Goal: Transaction & Acquisition: Purchase product/service

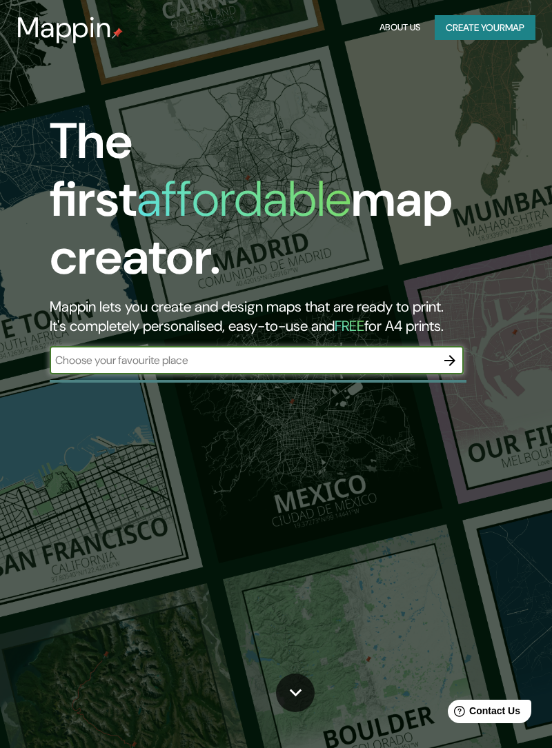
click at [376, 352] on input "text" at bounding box center [243, 360] width 386 height 16
click at [388, 352] on input "text" at bounding box center [243, 360] width 386 height 16
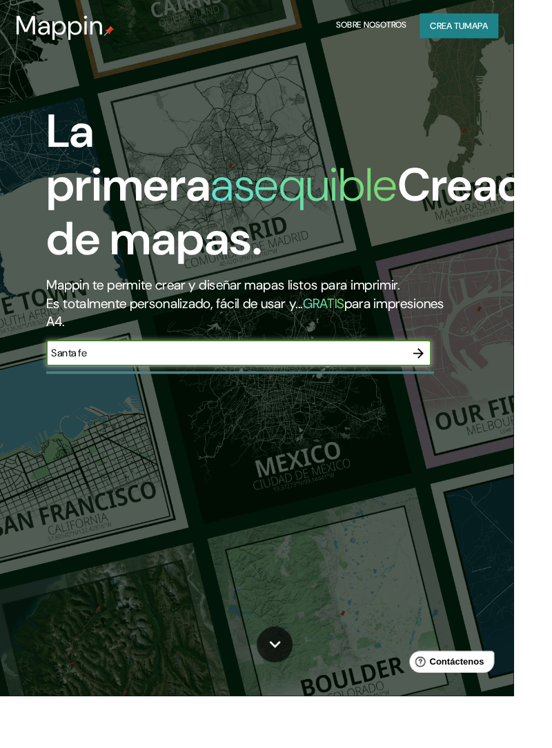
type input "Santa fe"
click at [451, 383] on icon "button" at bounding box center [449, 379] width 11 height 11
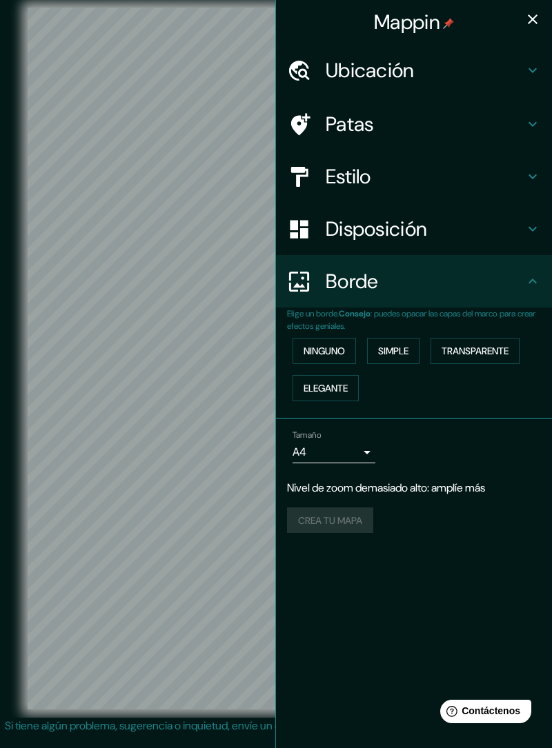
click at [534, 21] on icon "button" at bounding box center [532, 19] width 10 height 10
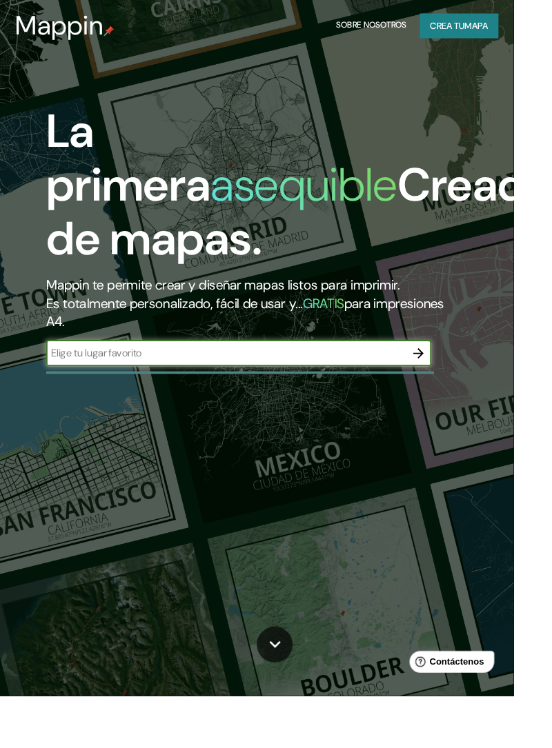
click at [334, 382] on input "text" at bounding box center [243, 380] width 386 height 16
type input "Santavfe"
type input "[GEOGRAPHIC_DATA] capital [GEOGRAPHIC_DATA]"
click at [447, 389] on button "button" at bounding box center [450, 380] width 28 height 28
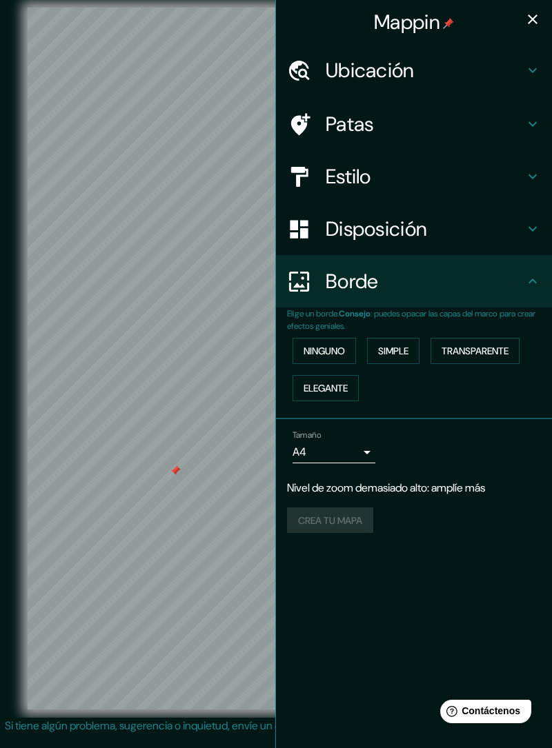
click at [379, 83] on div "Ubicación" at bounding box center [414, 70] width 276 height 52
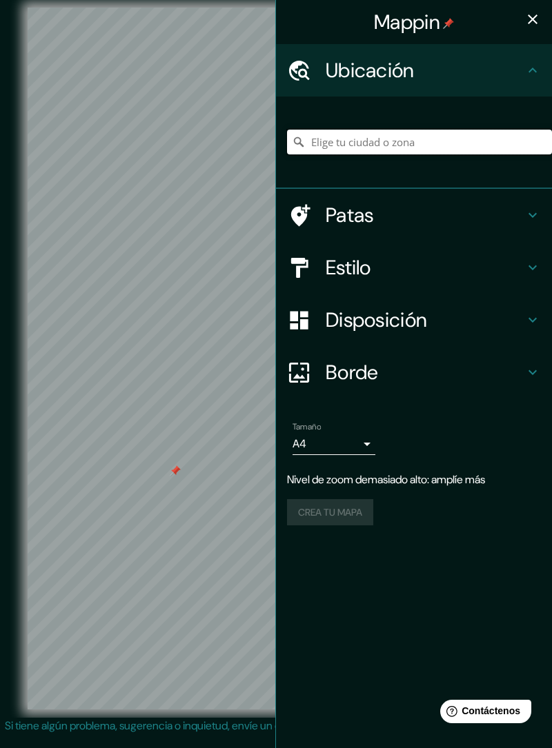
click at [477, 145] on input "Elige tu ciudad o zona" at bounding box center [419, 142] width 265 height 25
type input "Samta"
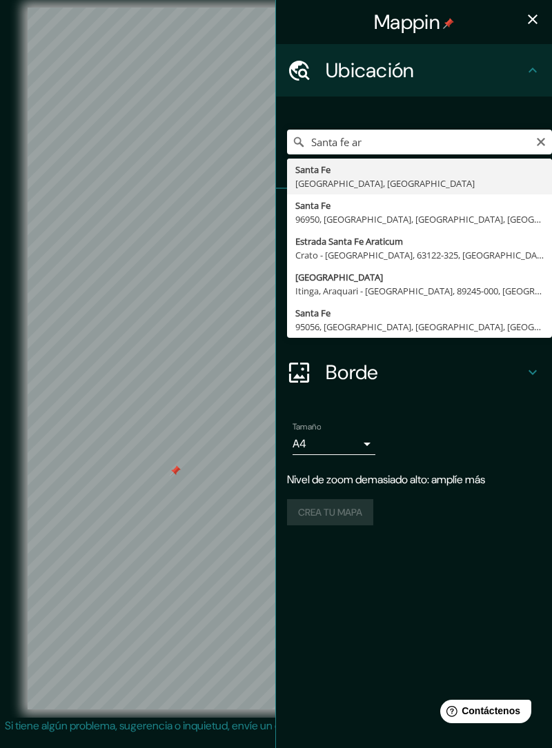
type input "[GEOGRAPHIC_DATA], [GEOGRAPHIC_DATA], [GEOGRAPHIC_DATA]"
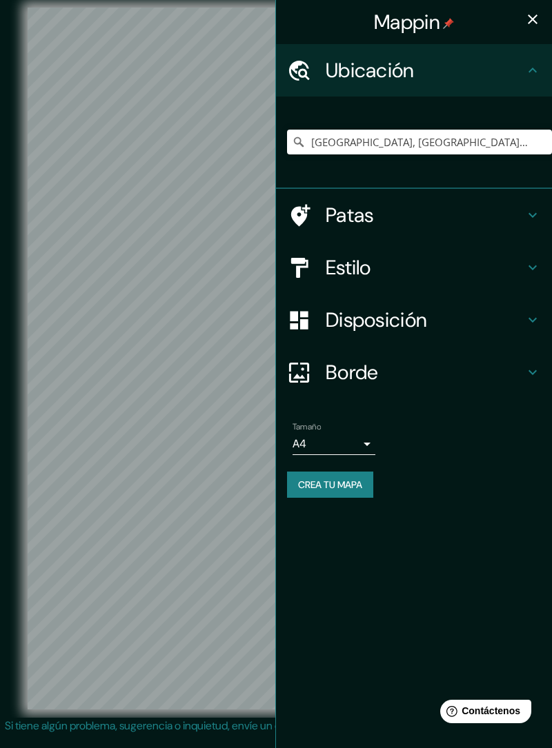
click at [412, 277] on h4 "Estilo" at bounding box center [424, 267] width 199 height 25
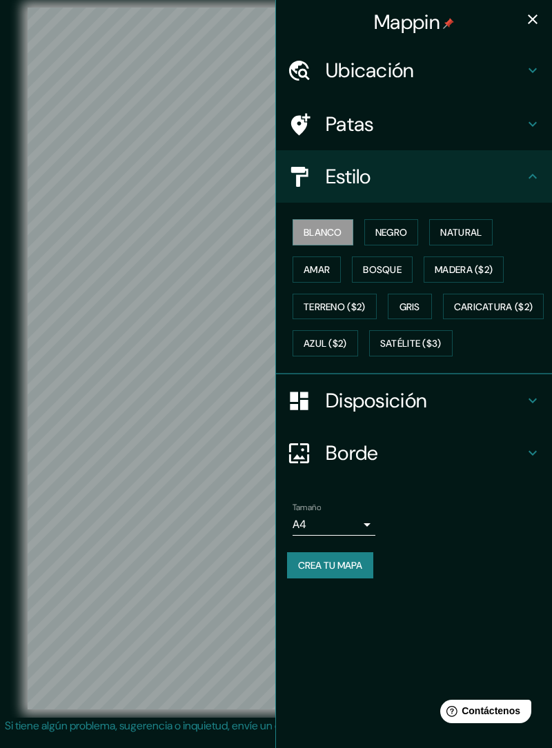
click at [394, 243] on button "Negro" at bounding box center [391, 232] width 54 height 26
click at [472, 237] on font "Natural" at bounding box center [460, 232] width 41 height 12
click at [392, 277] on button "Bosque" at bounding box center [382, 269] width 61 height 26
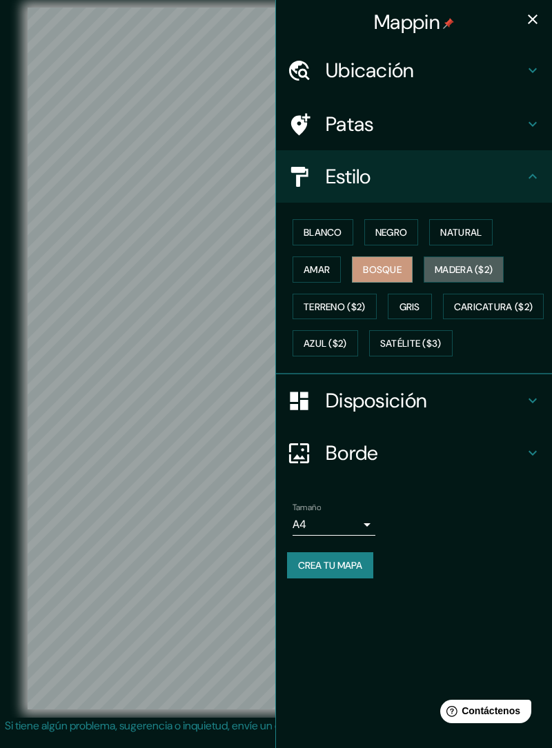
click at [461, 267] on font "Madera ($2)" at bounding box center [463, 269] width 58 height 12
click at [327, 312] on font "Terreno ($2)" at bounding box center [334, 307] width 62 height 18
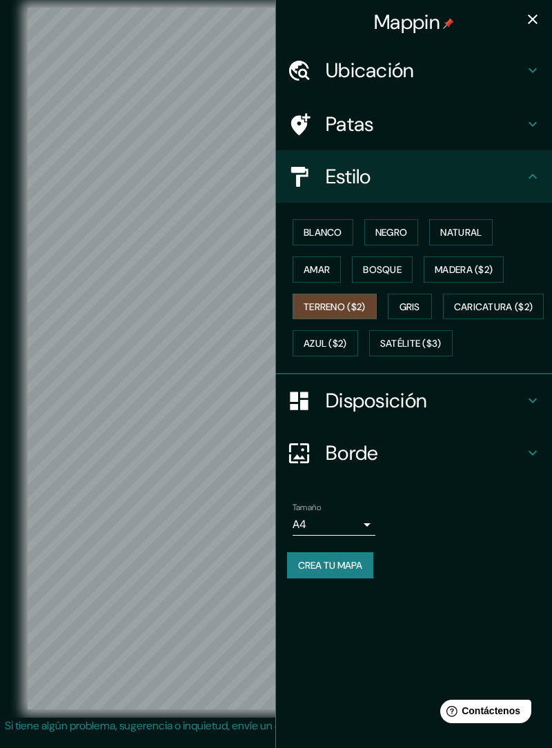
click at [320, 267] on font "Amar" at bounding box center [316, 269] width 26 height 12
click at [390, 259] on button "Bosque" at bounding box center [382, 269] width 61 height 26
click at [398, 237] on font "Negro" at bounding box center [391, 232] width 32 height 12
click at [449, 223] on font "Natural" at bounding box center [460, 232] width 41 height 18
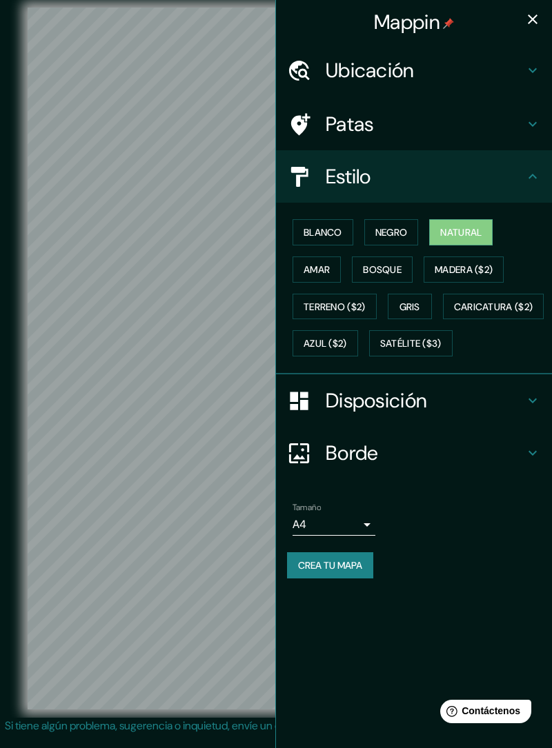
click at [328, 239] on font "Blanco" at bounding box center [322, 232] width 39 height 18
click at [380, 350] on font "Satélite ($3)" at bounding box center [410, 344] width 61 height 12
click at [358, 350] on button "Azul ($2)" at bounding box center [324, 343] width 65 height 26
click at [454, 313] on font "Caricatura ($2)" at bounding box center [493, 307] width 79 height 12
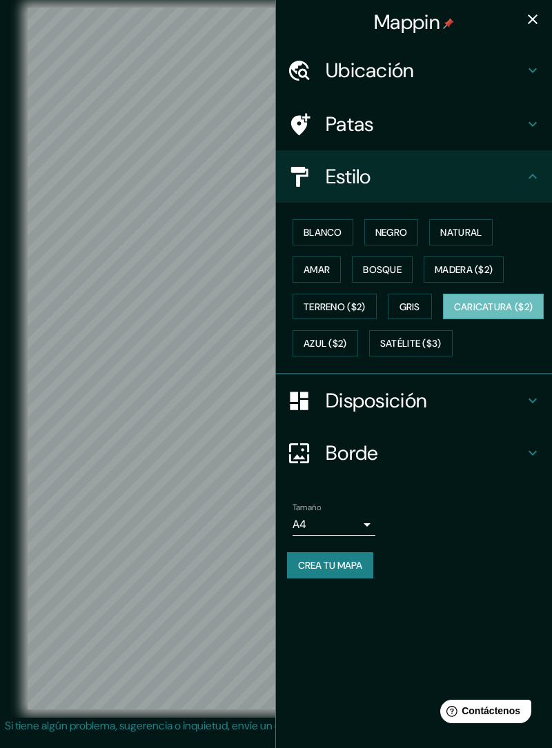
click at [445, 172] on h4 "Estilo" at bounding box center [424, 176] width 199 height 25
click at [512, 125] on h4 "Patas" at bounding box center [424, 124] width 199 height 25
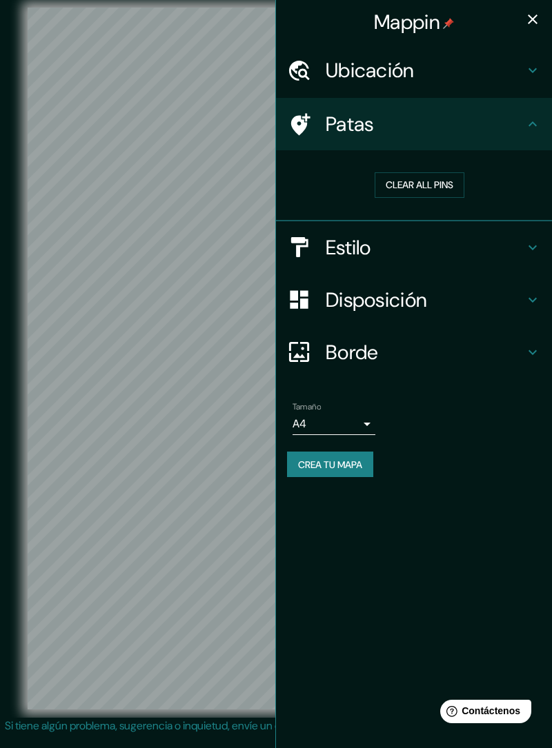
click at [504, 121] on h4 "Patas" at bounding box center [424, 124] width 199 height 25
click at [452, 189] on button "Clear all pins" at bounding box center [419, 185] width 90 height 26
click at [444, 183] on button "Clear all pins" at bounding box center [419, 185] width 90 height 26
click at [449, 185] on button "Clear all pins" at bounding box center [419, 185] width 90 height 26
click at [531, 80] on div "Ubicación" at bounding box center [414, 70] width 276 height 52
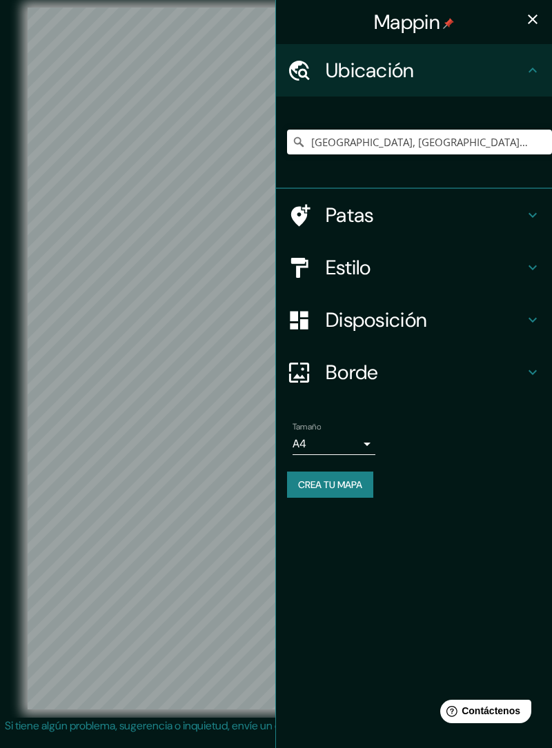
click at [491, 363] on h4 "Borde" at bounding box center [424, 372] width 199 height 25
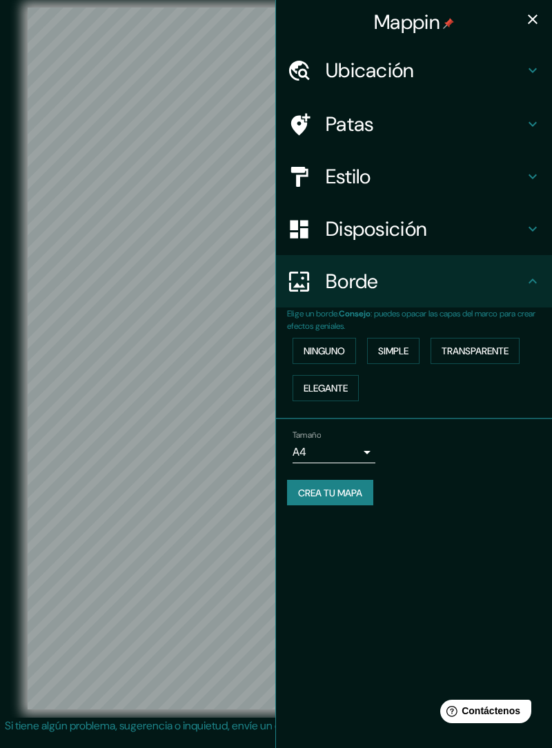
click at [518, 225] on h4 "Disposición" at bounding box center [424, 228] width 199 height 25
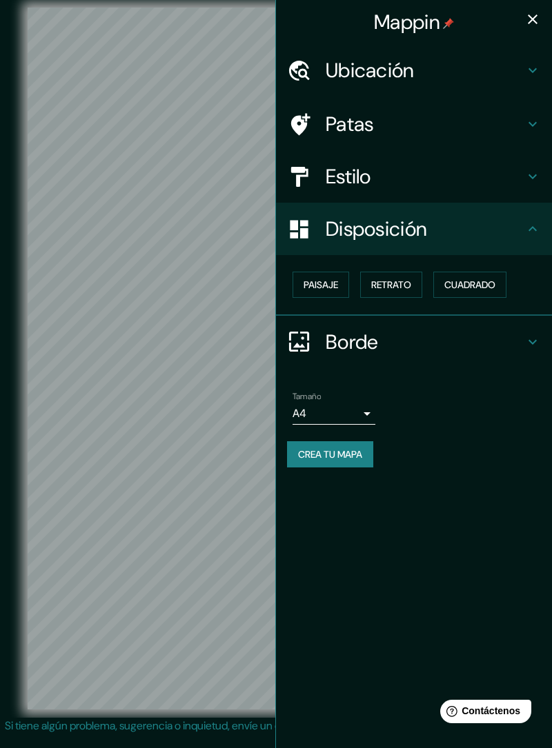
click at [480, 291] on font "Cuadrado" at bounding box center [469, 285] width 51 height 18
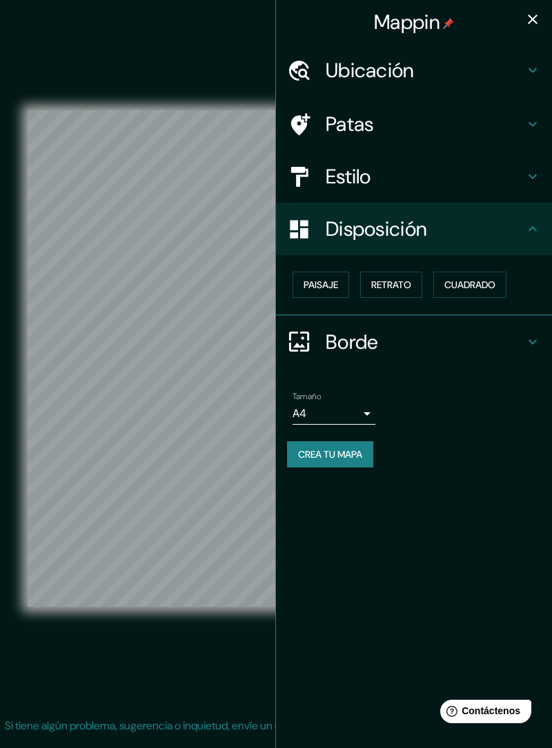
click at [408, 293] on button "Retrato" at bounding box center [391, 285] width 62 height 26
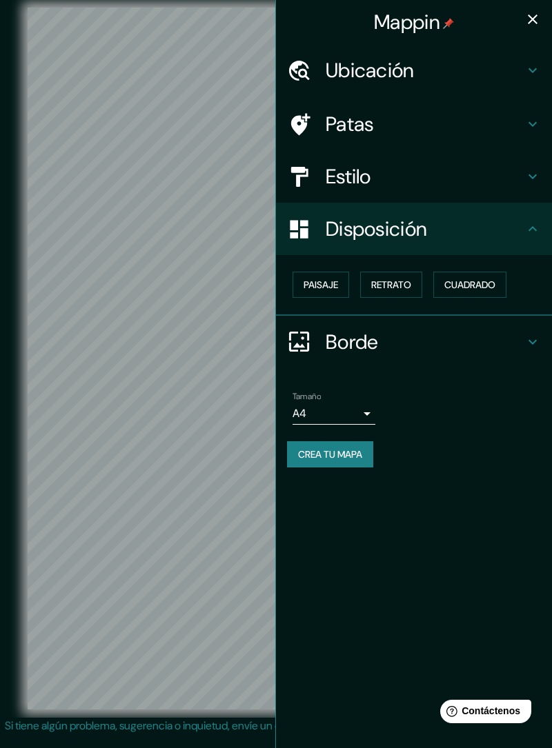
click at [466, 296] on button "Cuadrado" at bounding box center [469, 285] width 73 height 26
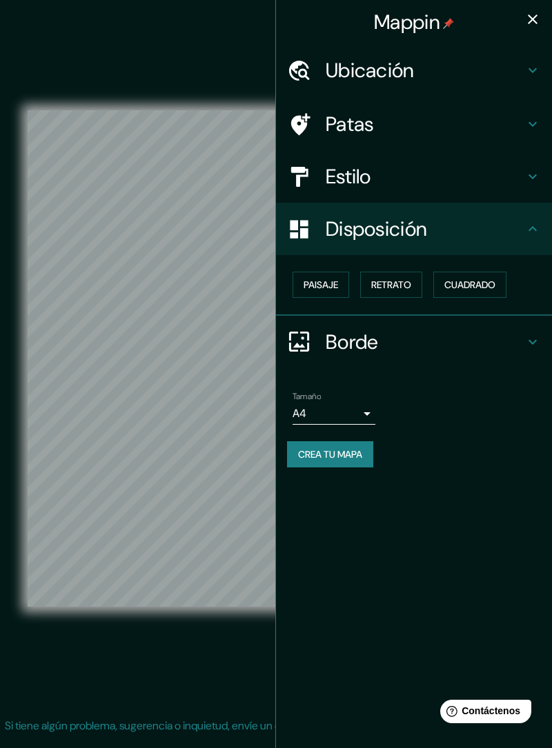
click at [335, 284] on font "Paisaje" at bounding box center [320, 285] width 34 height 12
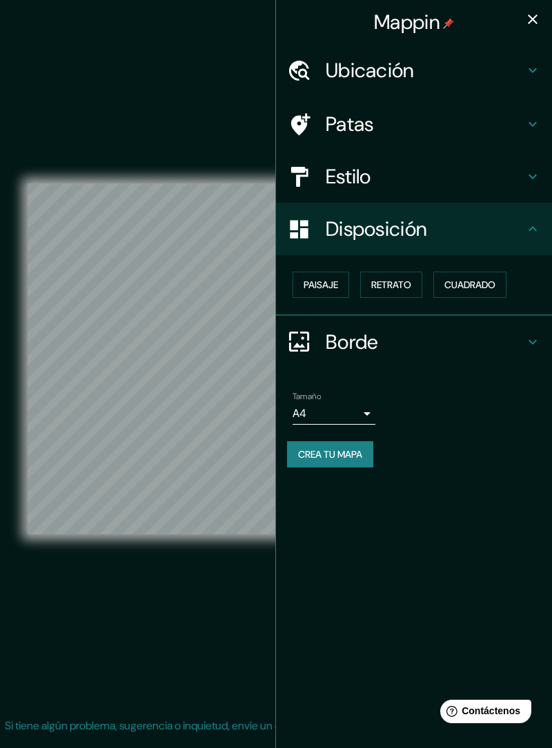
click at [456, 283] on font "Cuadrado" at bounding box center [469, 285] width 51 height 12
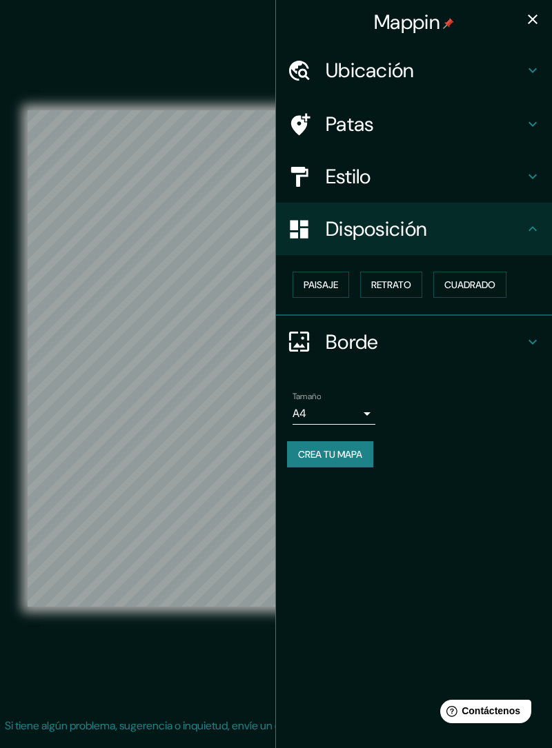
click at [400, 285] on font "Retrato" at bounding box center [391, 285] width 40 height 12
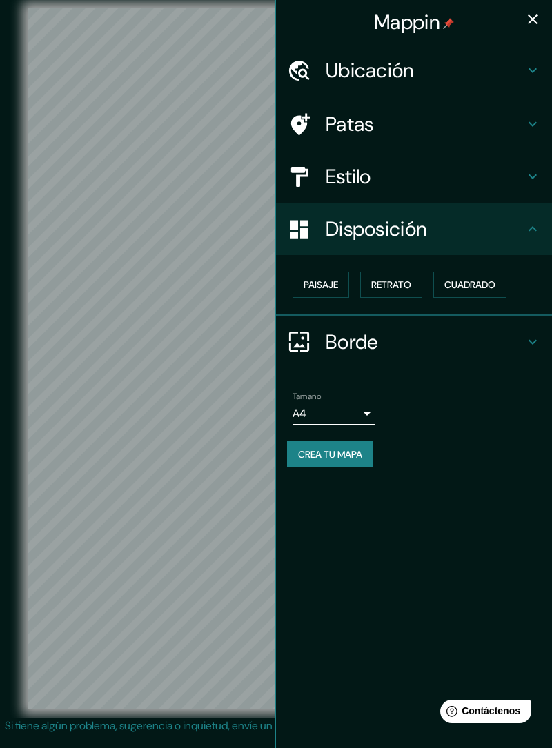
click at [463, 287] on font "Cuadrado" at bounding box center [469, 285] width 51 height 12
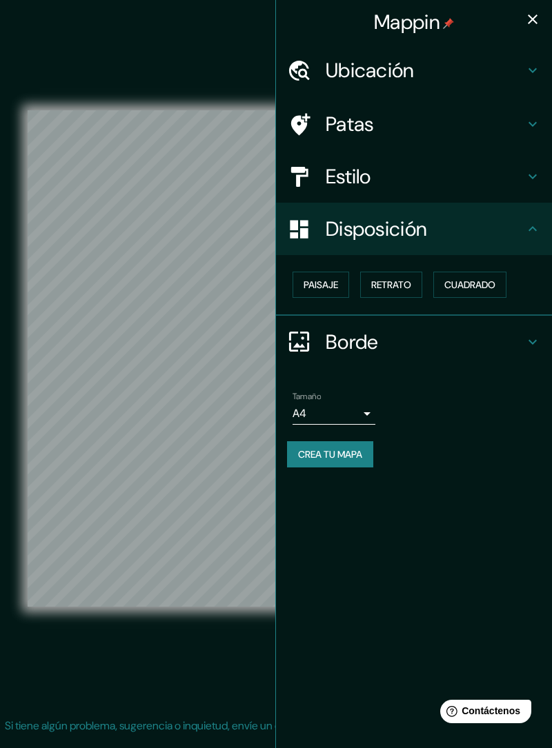
click at [463, 287] on font "Cuadrado" at bounding box center [469, 285] width 51 height 12
click at [404, 289] on font "Retrato" at bounding box center [391, 285] width 40 height 12
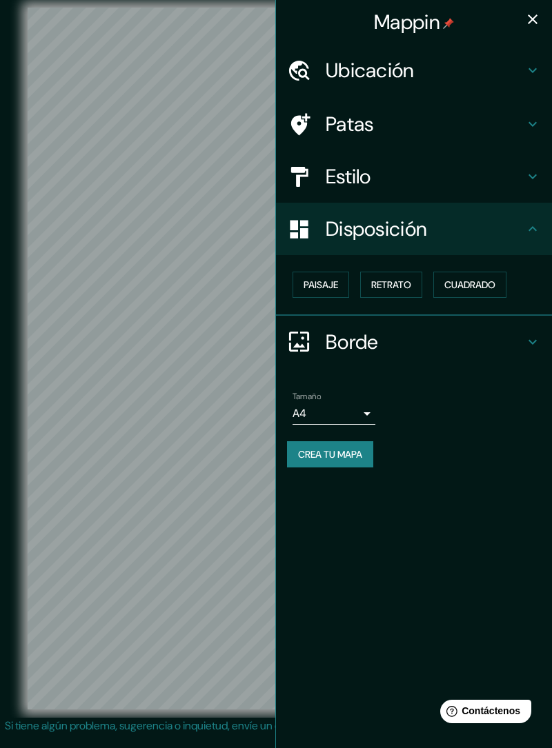
click at [342, 283] on button "Paisaje" at bounding box center [320, 285] width 57 height 26
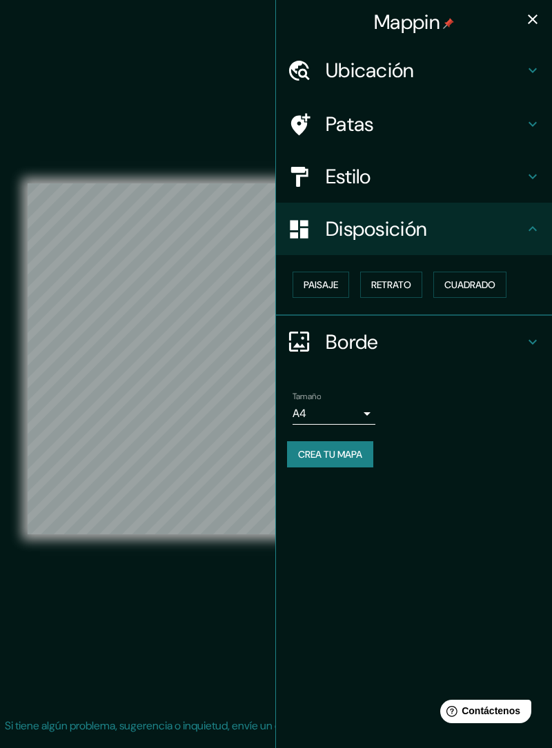
click at [459, 291] on font "Cuadrado" at bounding box center [469, 285] width 51 height 18
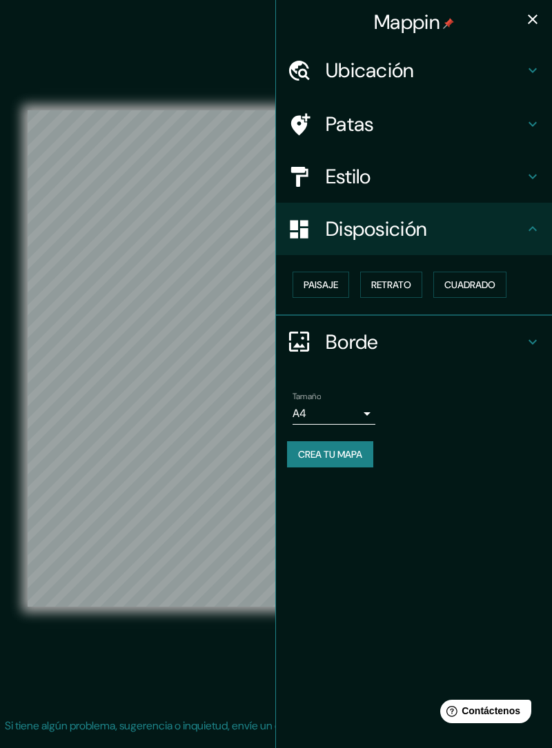
click at [396, 292] on font "Retrato" at bounding box center [391, 285] width 40 height 18
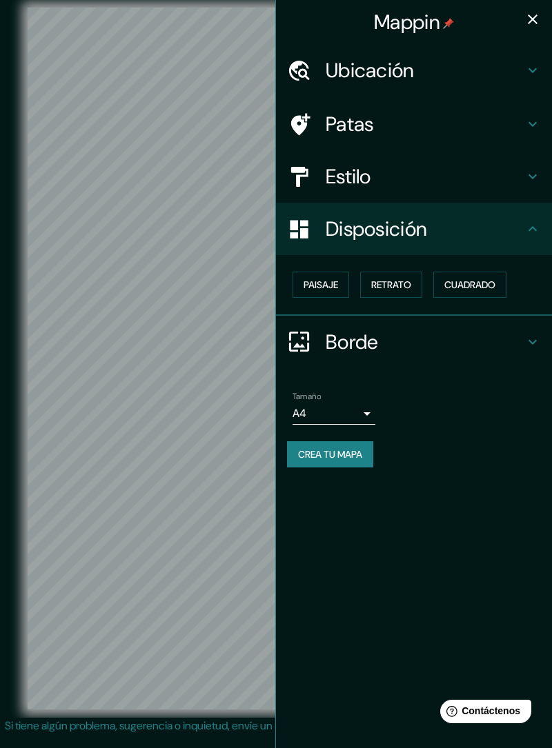
click at [460, 410] on div "Tamaño A4 single" at bounding box center [414, 408] width 254 height 44
click at [501, 88] on div "Ubicación" at bounding box center [414, 70] width 276 height 52
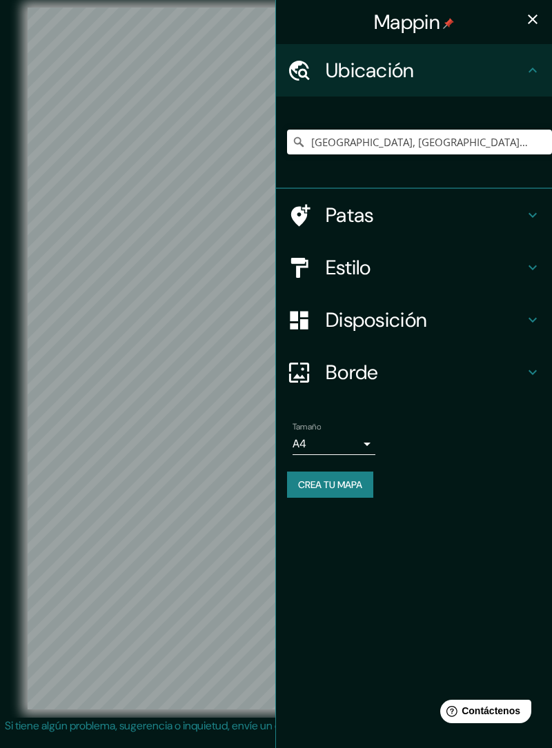
click at [483, 216] on h4 "Patas" at bounding box center [424, 215] width 199 height 25
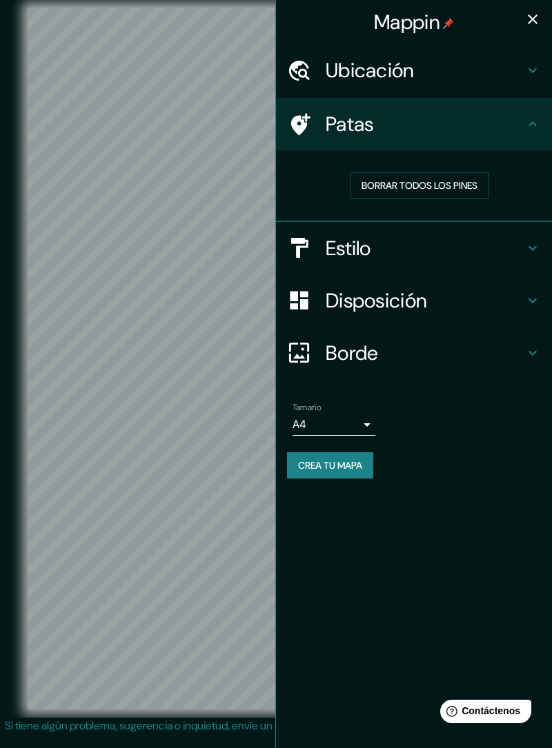
click at [482, 245] on h4 "Estilo" at bounding box center [424, 248] width 199 height 25
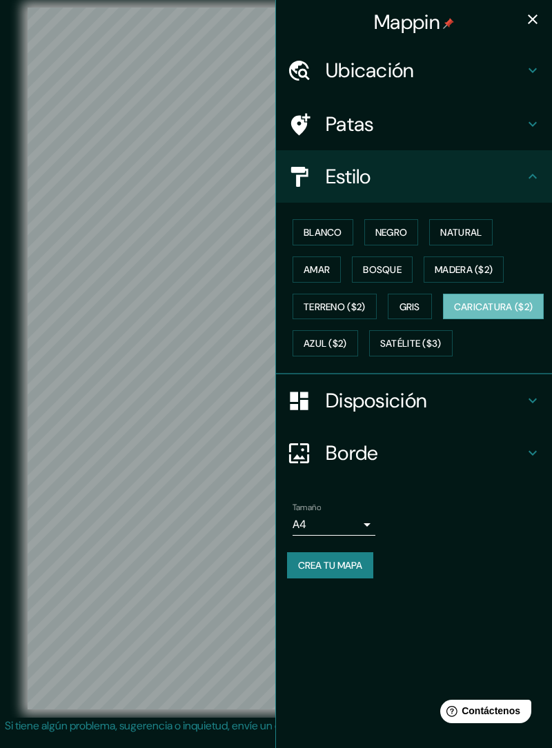
click at [492, 465] on h4 "Borde" at bounding box center [424, 453] width 199 height 25
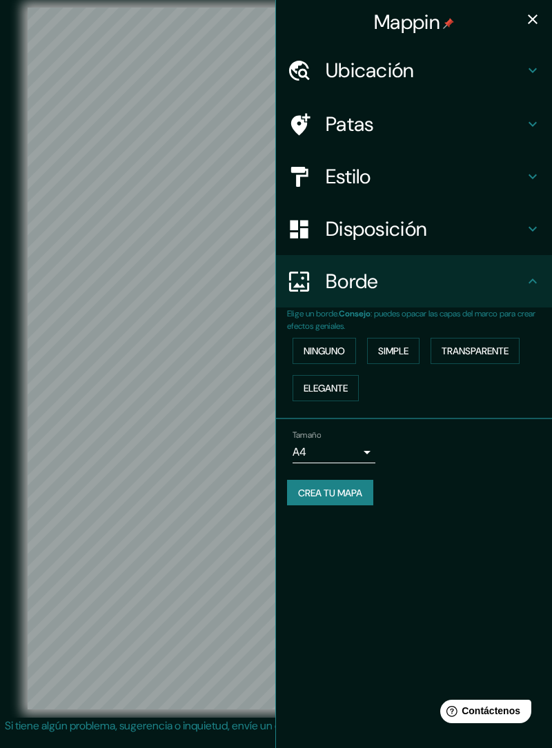
click at [529, 236] on icon at bounding box center [532, 229] width 17 height 17
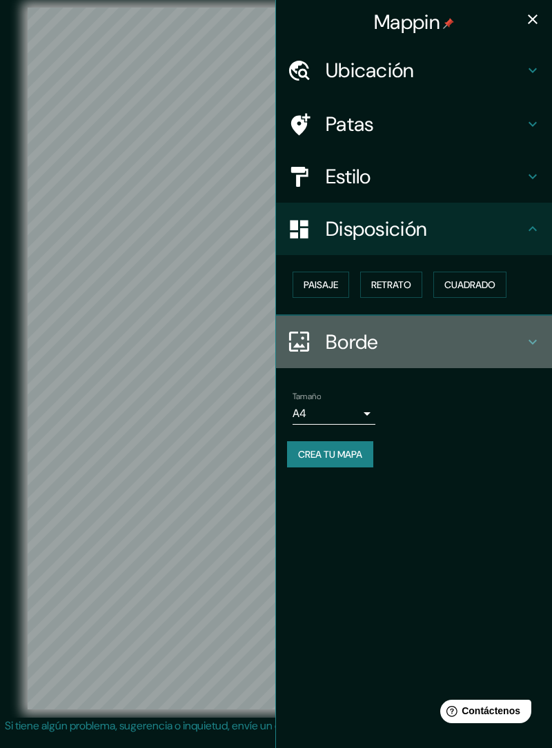
click at [494, 349] on h4 "Borde" at bounding box center [424, 342] width 199 height 25
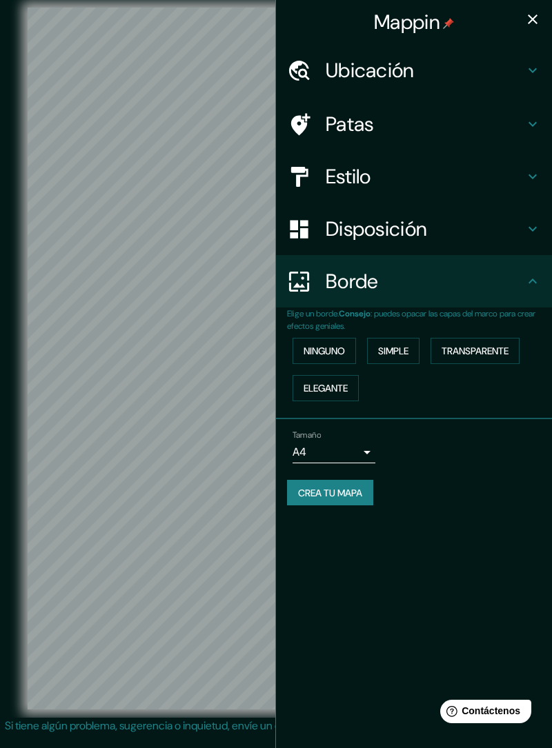
click at [345, 187] on font "Estilo" at bounding box center [348, 176] width 46 height 26
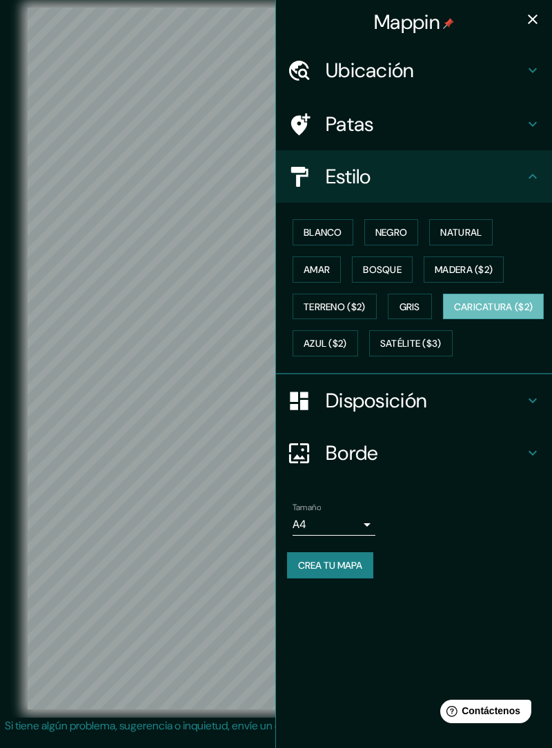
click at [472, 274] on font "Madera ($2)" at bounding box center [463, 269] width 58 height 12
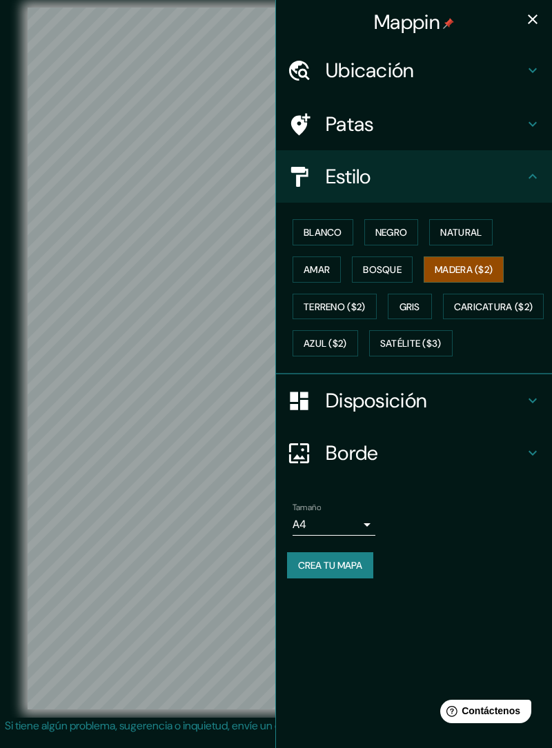
click at [481, 228] on font "Natural" at bounding box center [460, 232] width 41 height 12
click at [418, 232] on button "Negro" at bounding box center [391, 232] width 54 height 26
click at [353, 234] on button "Blanco" at bounding box center [322, 232] width 61 height 26
click at [337, 264] on button "Amar" at bounding box center [316, 269] width 48 height 26
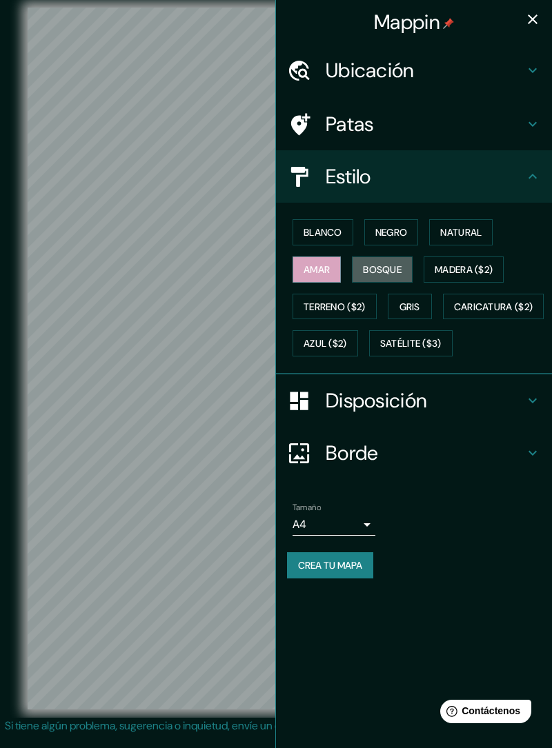
click at [387, 274] on font "Bosque" at bounding box center [382, 270] width 39 height 18
click at [380, 350] on font "Satélite ($3)" at bounding box center [410, 344] width 61 height 12
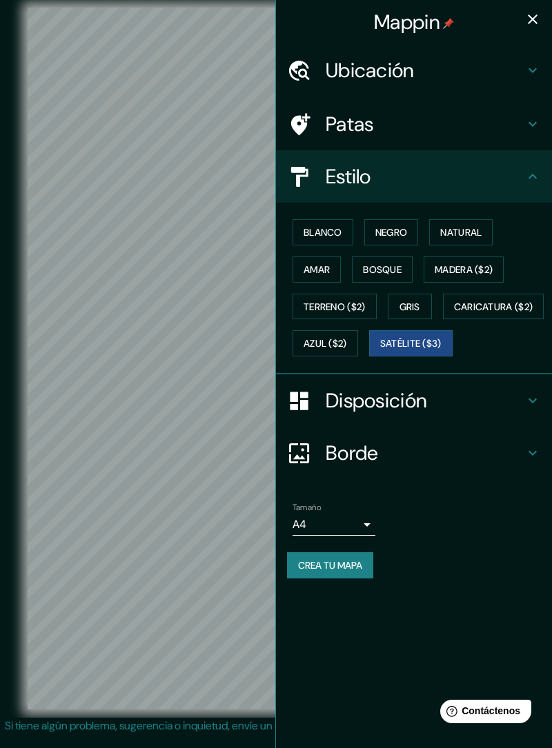
click at [358, 342] on button "Azul ($2)" at bounding box center [324, 343] width 65 height 26
click at [440, 228] on button "Natural" at bounding box center [460, 232] width 63 height 26
click at [382, 279] on button "Bosque" at bounding box center [382, 269] width 61 height 26
click at [447, 243] on button "Natural" at bounding box center [460, 232] width 63 height 26
click at [411, 239] on button "Negro" at bounding box center [391, 232] width 54 height 26
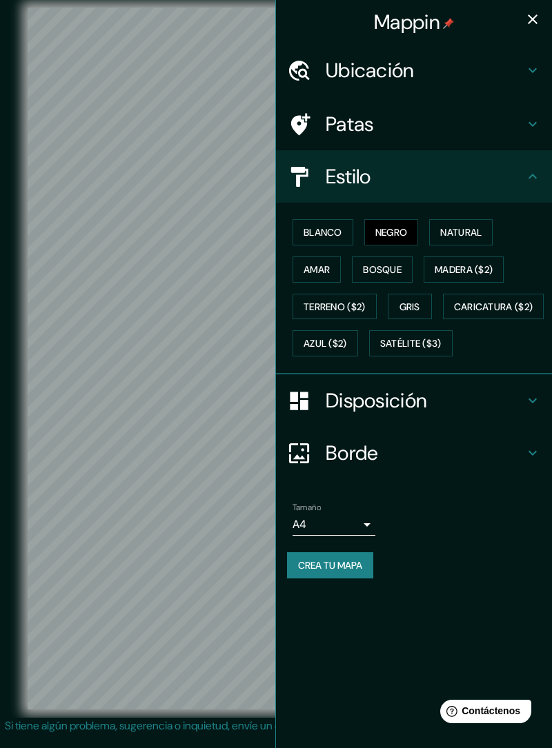
click at [338, 241] on button "Blanco" at bounding box center [322, 232] width 61 height 26
click at [320, 277] on button "Amar" at bounding box center [316, 269] width 48 height 26
click at [329, 314] on button "Terreno ($2)" at bounding box center [334, 307] width 84 height 26
click at [405, 298] on font "Gris" at bounding box center [409, 307] width 21 height 18
click at [408, 267] on button "Bosque" at bounding box center [382, 269] width 61 height 26
